Goal: Download file/media

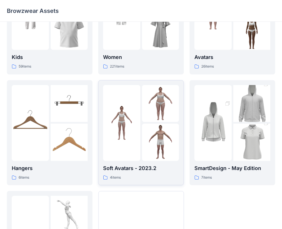
scroll to position [143, 0]
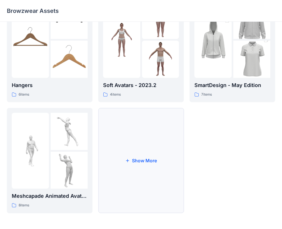
click at [139, 163] on button "Show More" at bounding box center [141, 161] width 86 height 106
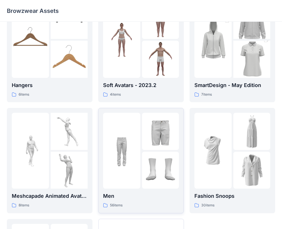
click at [140, 160] on div at bounding box center [121, 151] width 37 height 76
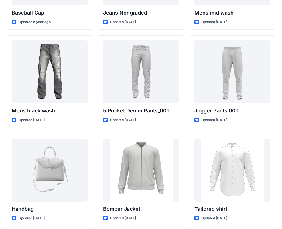
scroll to position [178, 0]
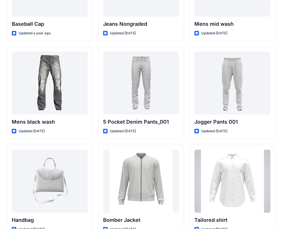
click at [216, 163] on div at bounding box center [233, 181] width 76 height 63
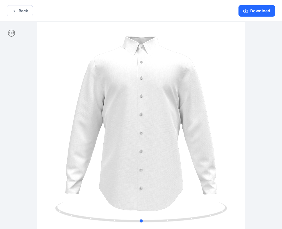
drag, startPoint x: 209, startPoint y: 115, endPoint x: 209, endPoint y: 106, distance: 8.9
click at [210, 106] on div at bounding box center [141, 126] width 282 height 209
click at [250, 7] on button "Download" at bounding box center [257, 10] width 37 height 11
click at [246, 11] on icon "button" at bounding box center [246, 11] width 5 height 5
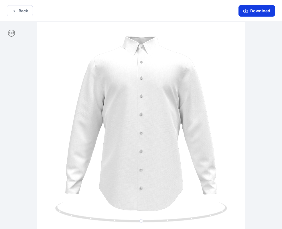
click at [246, 11] on icon "button" at bounding box center [246, 11] width 5 height 5
click at [253, 11] on button "Download" at bounding box center [257, 10] width 37 height 11
click at [248, 9] on icon "button" at bounding box center [246, 11] width 5 height 5
